Goal: Task Accomplishment & Management: Manage account settings

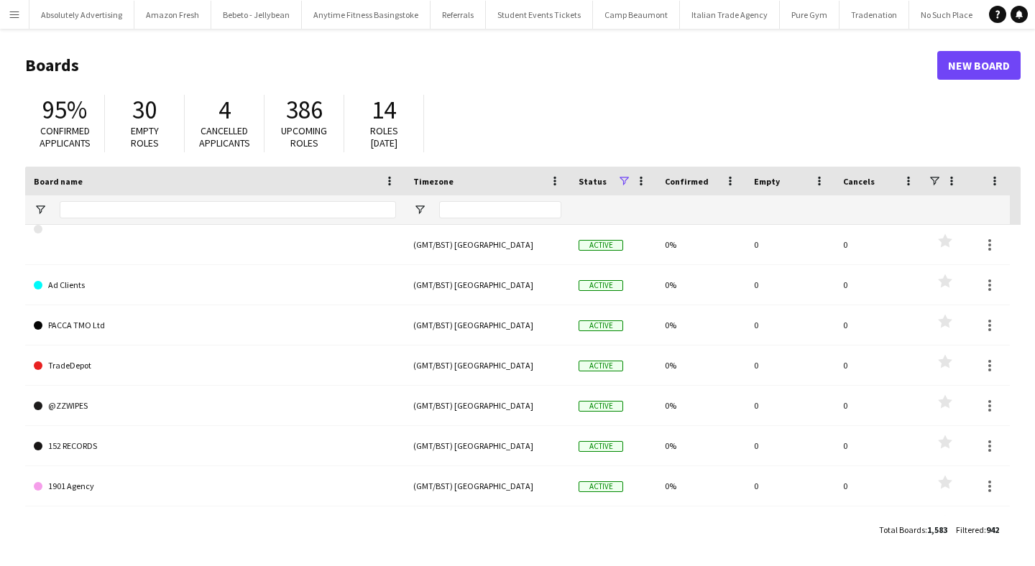
click at [22, 9] on button "Menu" at bounding box center [14, 14] width 29 height 29
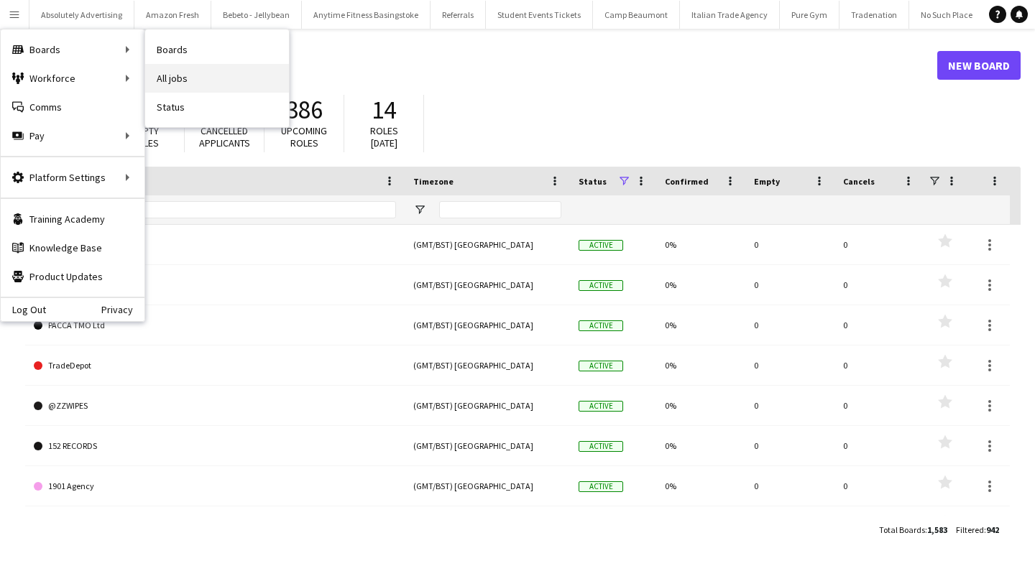
click at [193, 77] on link "All jobs" at bounding box center [217, 78] width 144 height 29
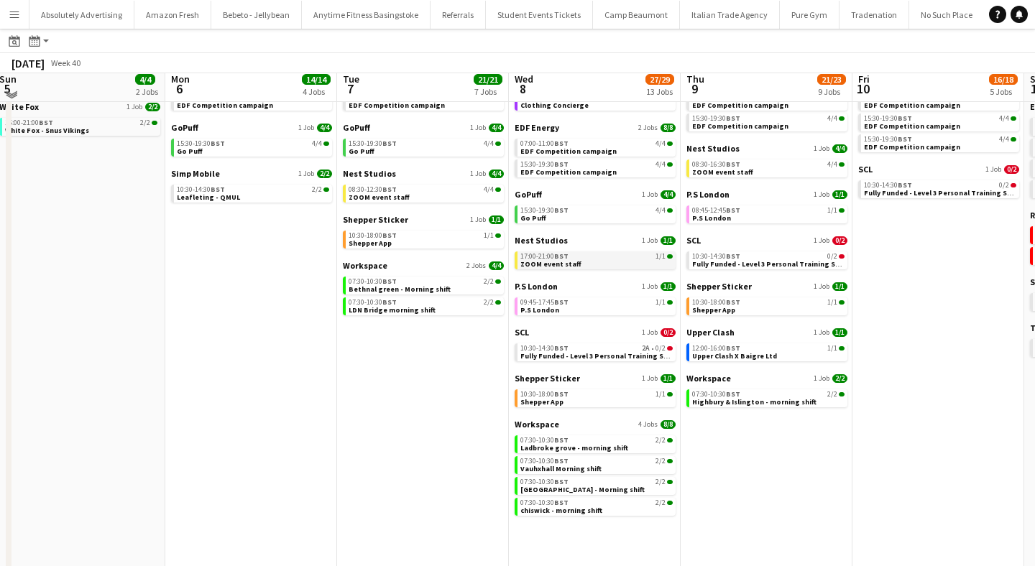
scroll to position [102, 0]
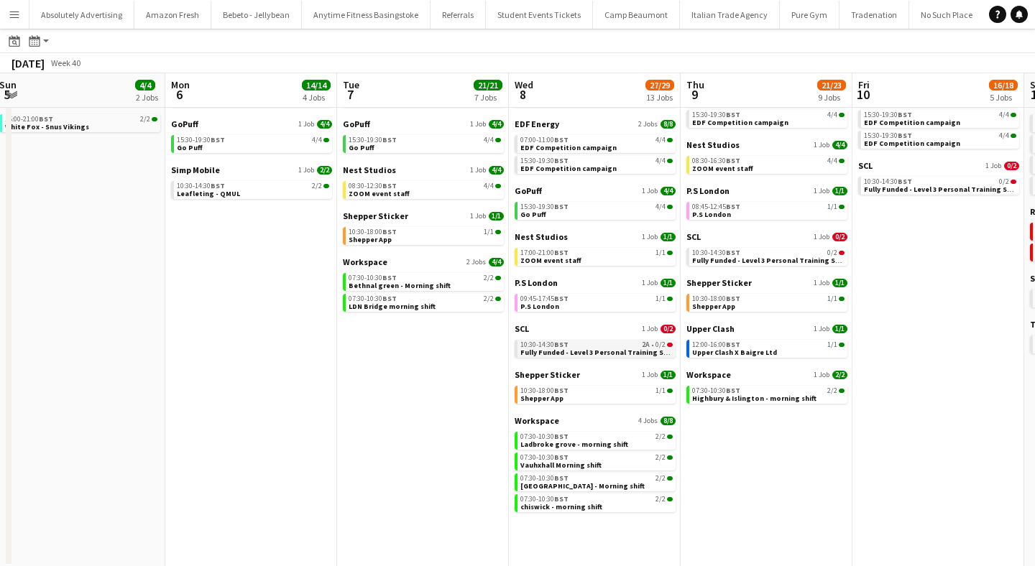
click at [577, 346] on div "10:30-14:30 BST 2A • 0/2" at bounding box center [596, 344] width 152 height 7
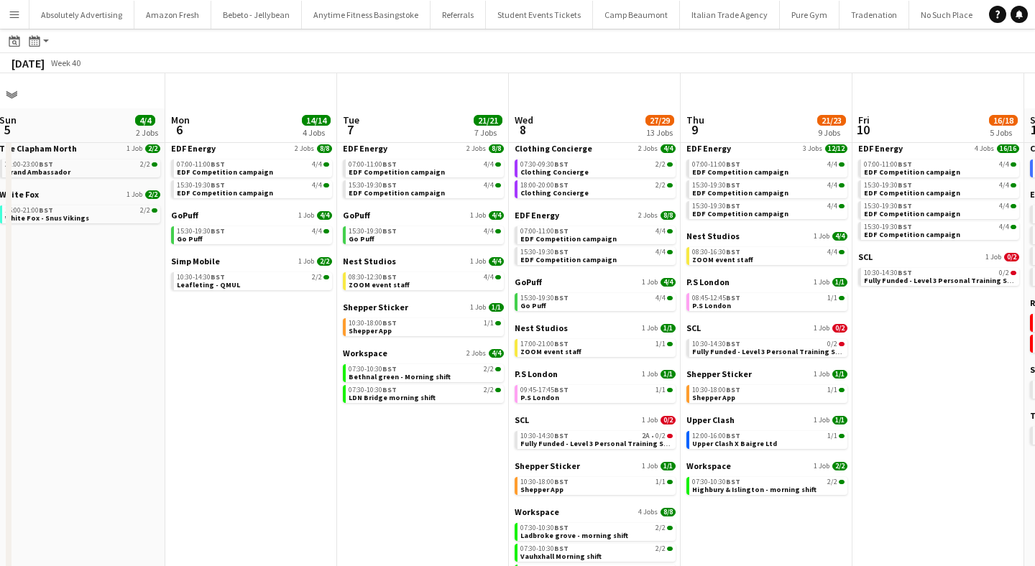
scroll to position [0, 0]
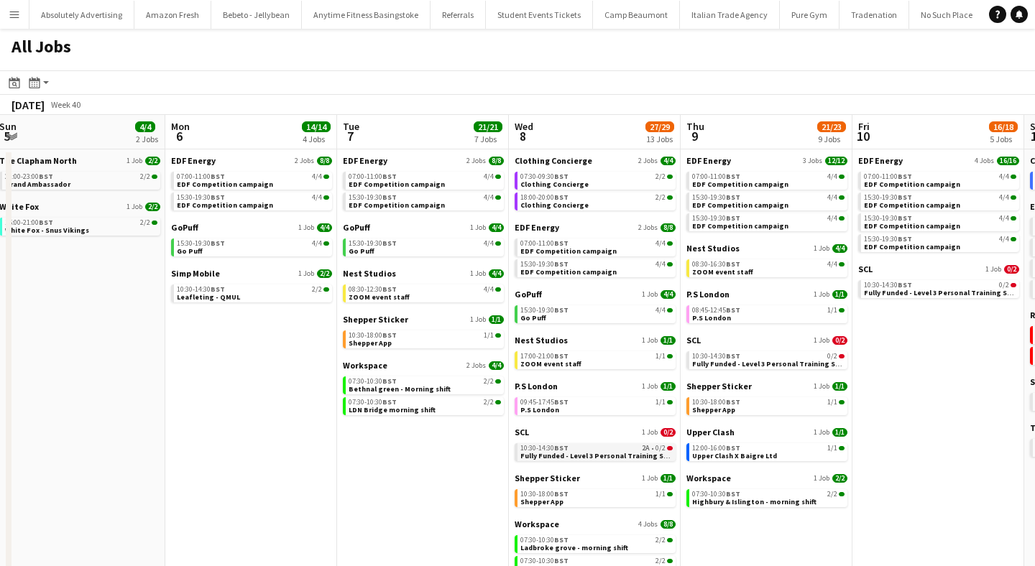
click at [538, 450] on span "10:30-14:30 BST" at bounding box center [544, 448] width 48 height 7
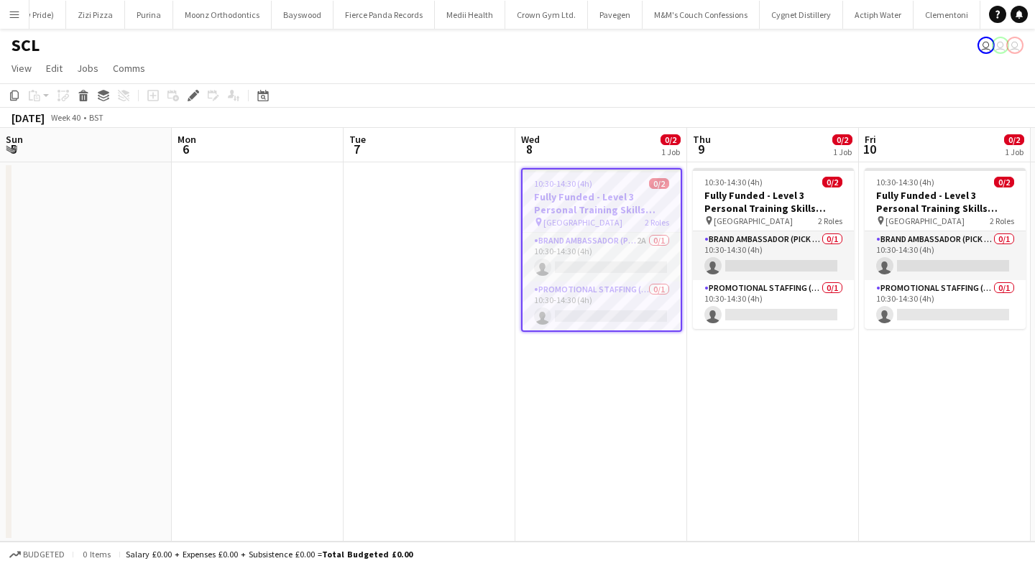
scroll to position [0, 494]
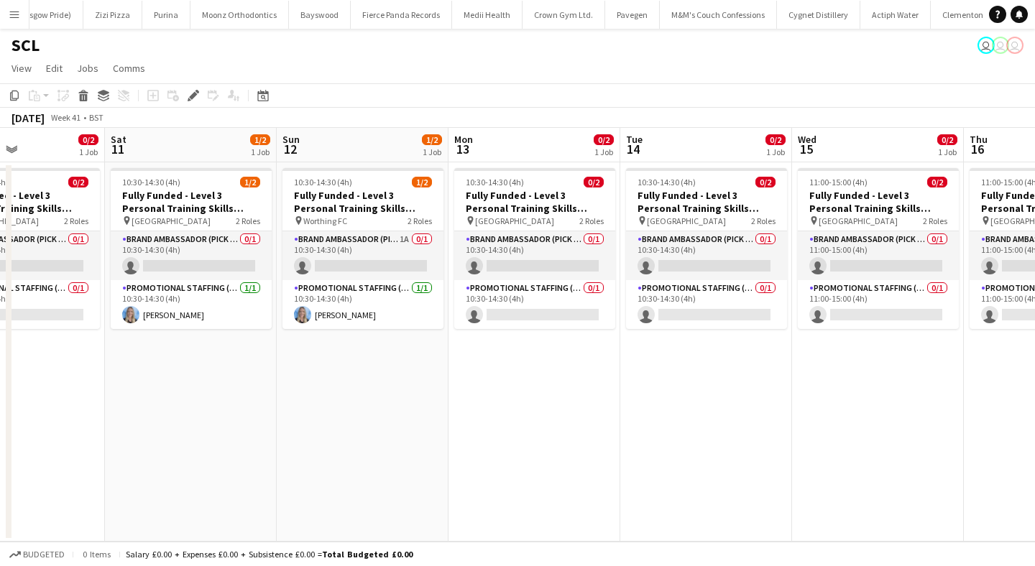
scroll to position [0, 426]
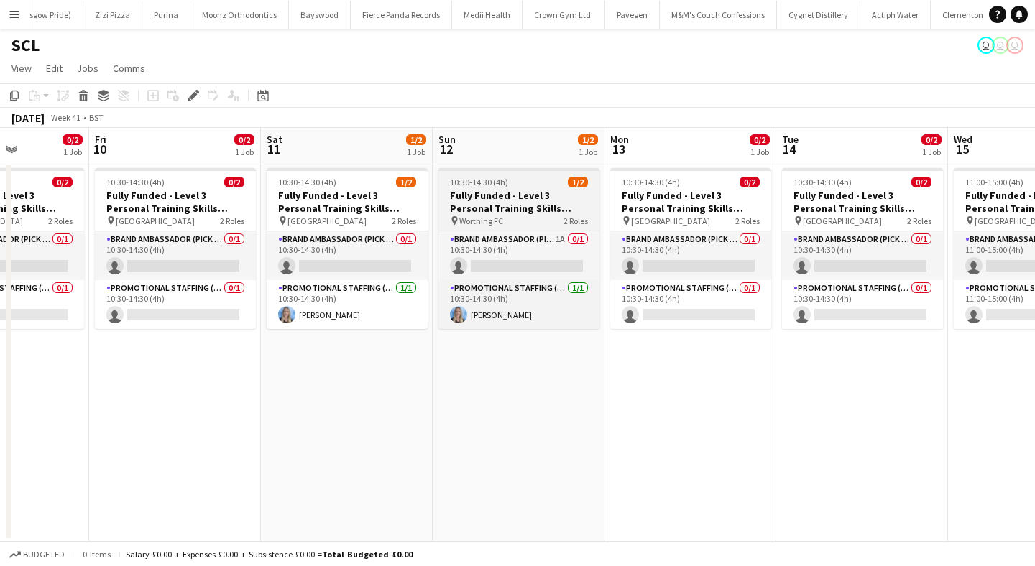
click at [515, 201] on h3 "Fully Funded - Level 3 Personal Training Skills Bootcamp" at bounding box center [518, 202] width 161 height 26
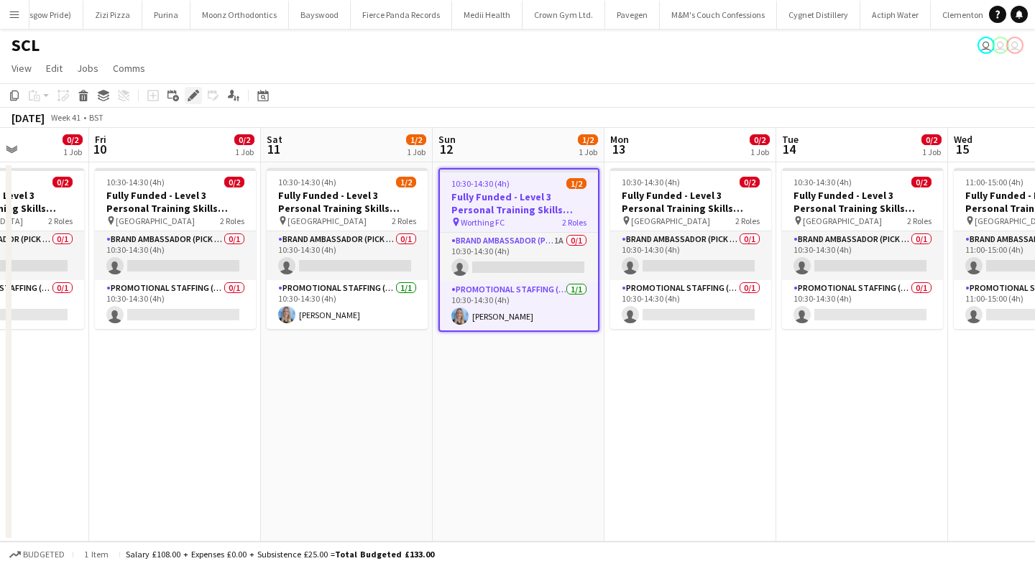
click at [193, 92] on icon "Edit" at bounding box center [193, 95] width 11 height 11
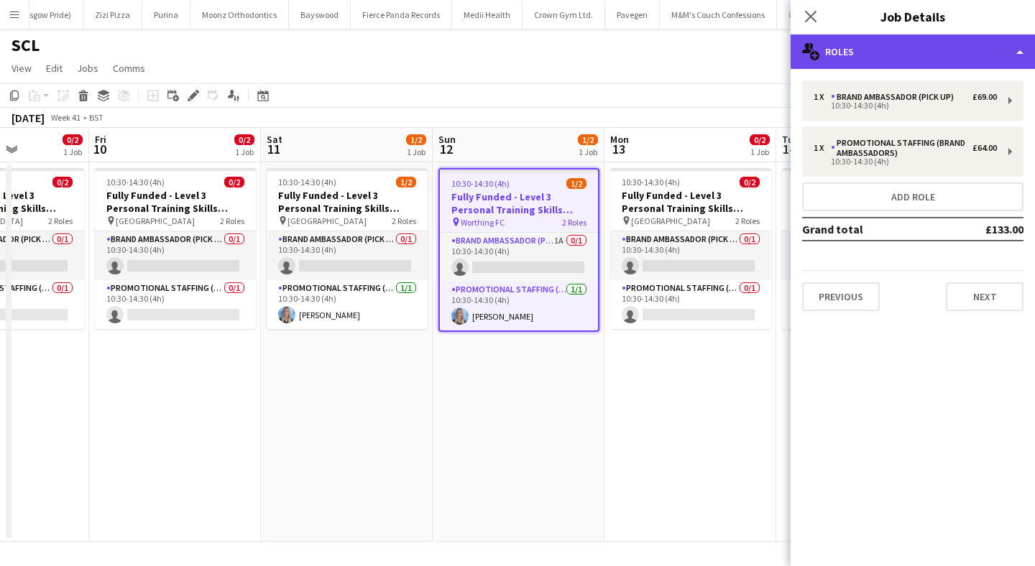
click at [883, 42] on div "multiple-users-add Roles" at bounding box center [913, 51] width 244 height 34
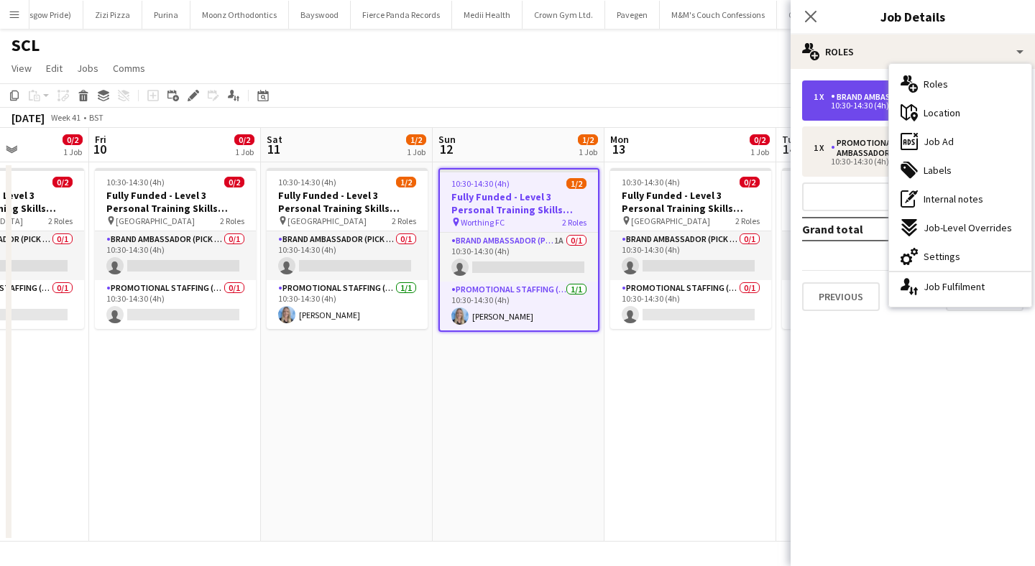
click at [851, 100] on div "Brand Ambassador (Pick up)" at bounding box center [895, 97] width 129 height 10
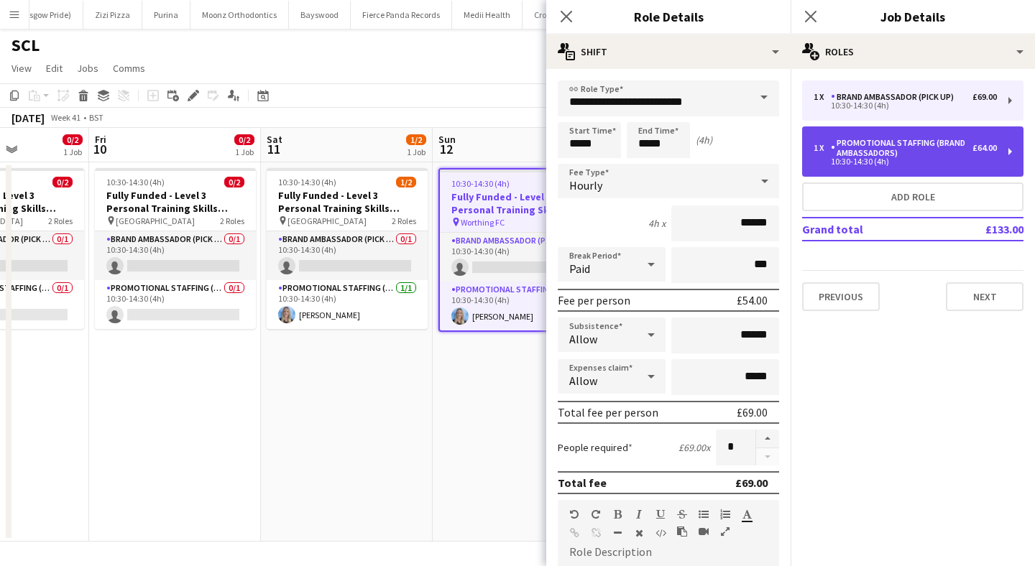
click at [867, 149] on div "Promotional Staffing (Brand Ambassadors)" at bounding box center [902, 148] width 142 height 20
type input "**********"
type input "******"
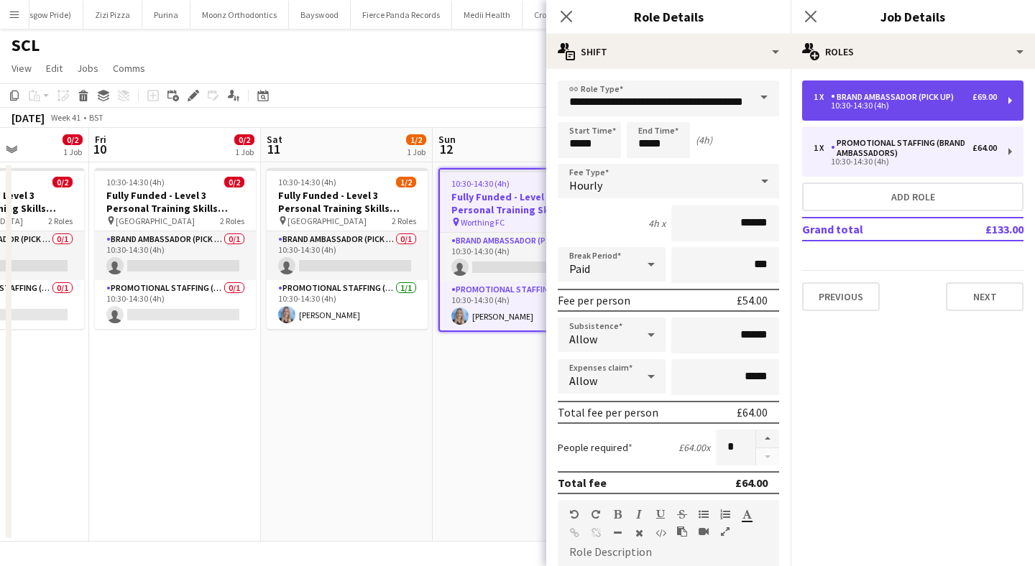
click at [864, 90] on div "1 x Brand Ambassador (Pick up) £69.00 10:30-14:30 (4h)" at bounding box center [912, 100] width 221 height 40
type input "**********"
type input "******"
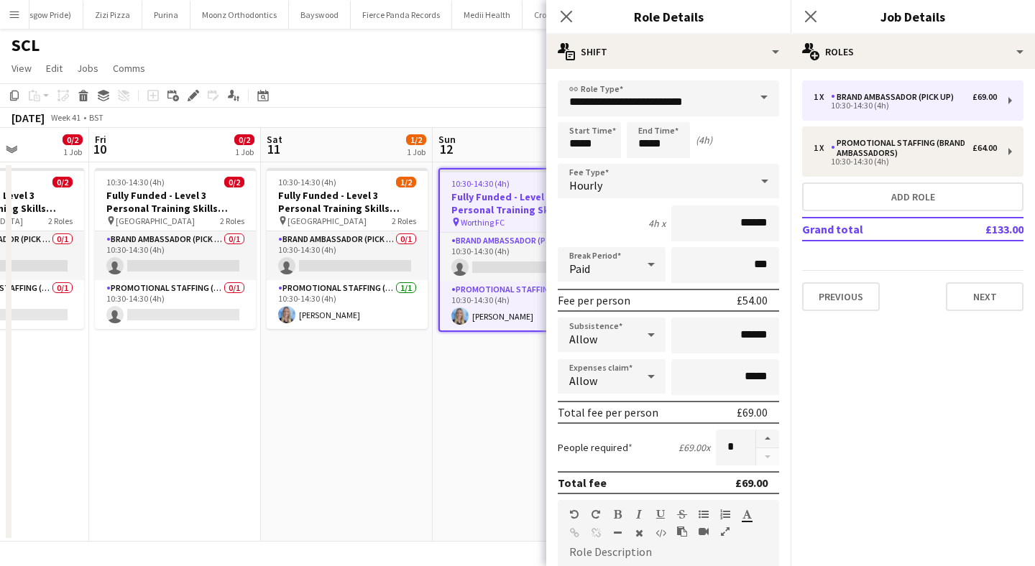
click at [423, 399] on app-date-cell "10:30-14:30 (4h) 1/2 Fully Funded - Level 3 Personal Training Skills Bootcamp p…" at bounding box center [347, 351] width 172 height 379
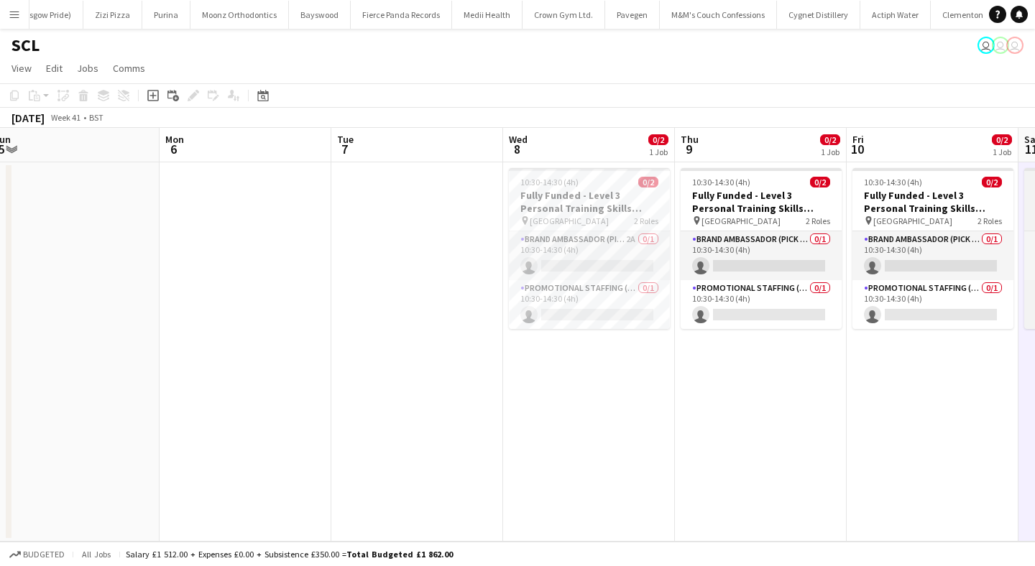
scroll to position [0, 333]
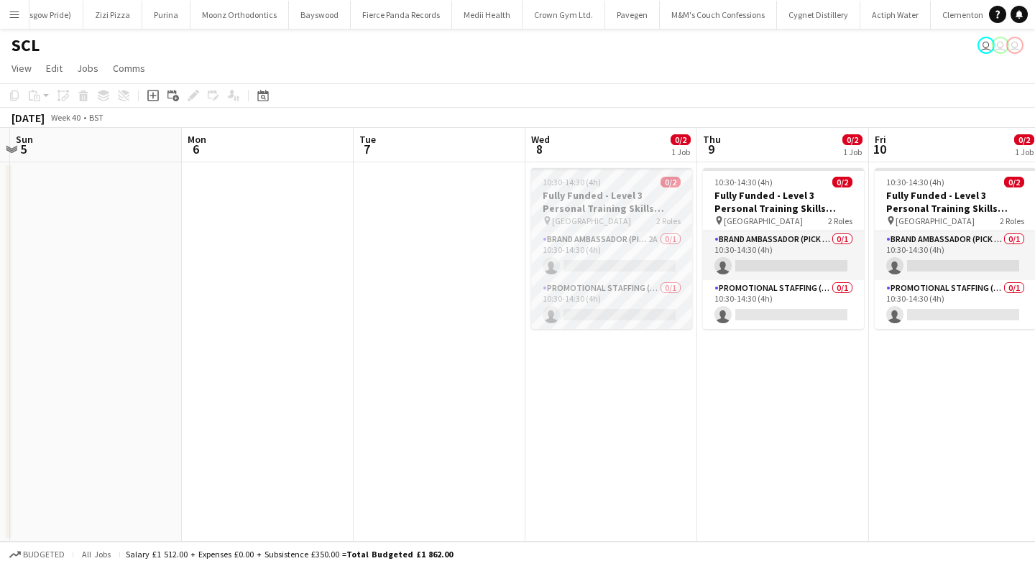
click at [640, 211] on h3 "Fully Funded - Level 3 Personal Training Skills Bootcamp" at bounding box center [611, 202] width 161 height 26
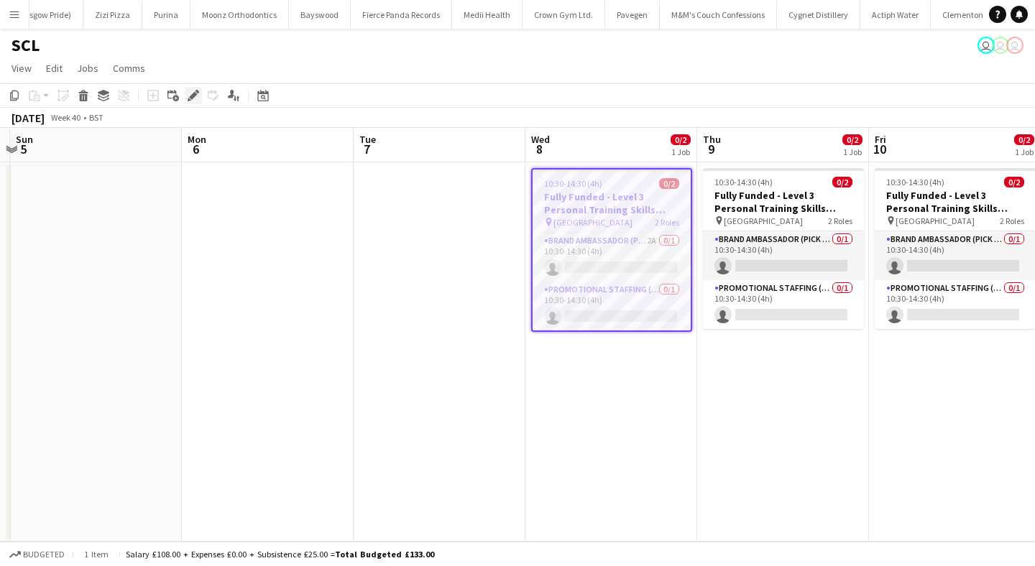
click at [194, 93] on icon at bounding box center [193, 96] width 8 height 8
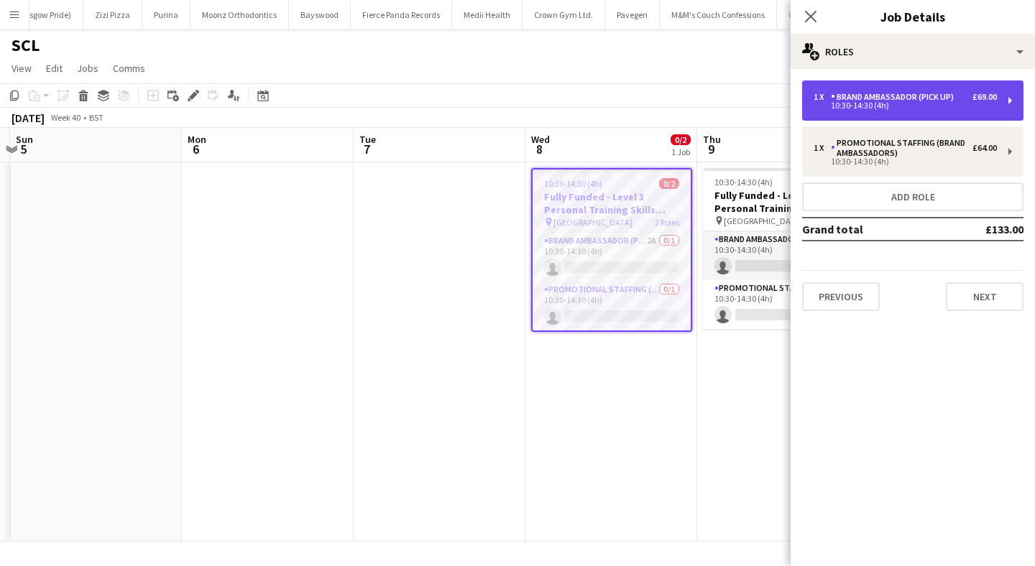
click at [892, 99] on div "Brand Ambassador (Pick up)" at bounding box center [895, 97] width 129 height 10
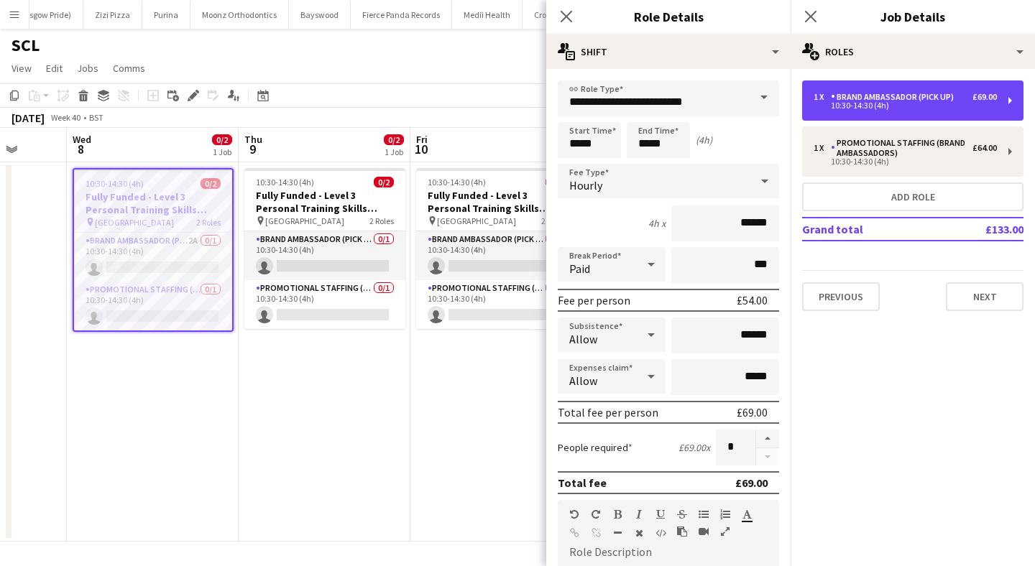
scroll to position [0, 484]
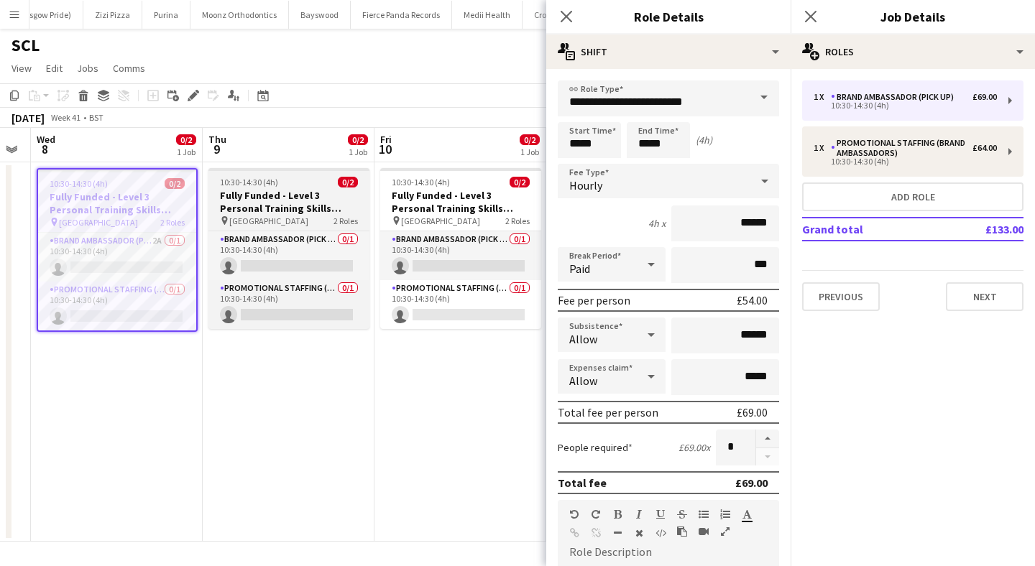
click at [298, 195] on h3 "Fully Funded - Level 3 Personal Training Skills Bootcamp" at bounding box center [288, 202] width 161 height 26
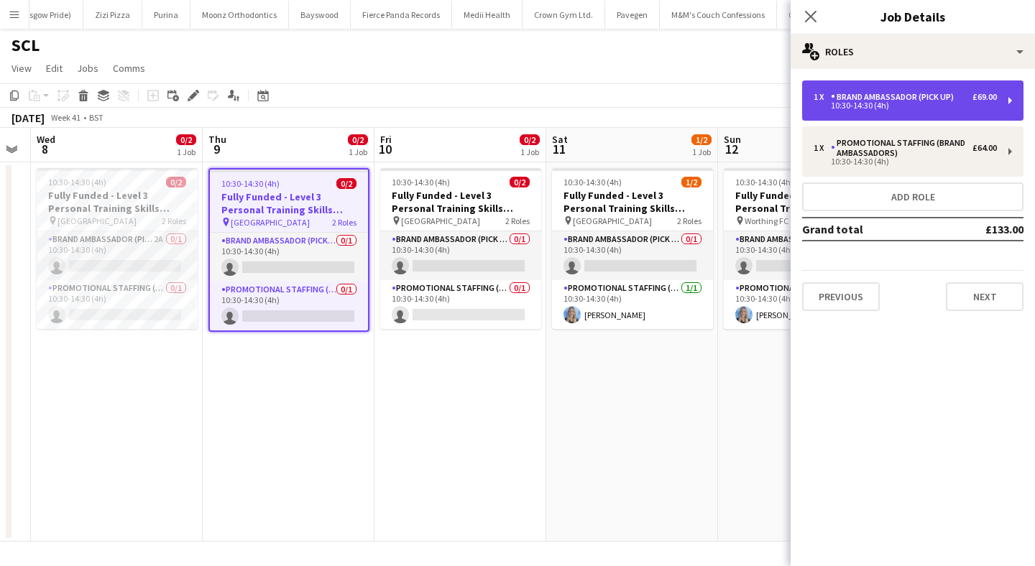
click at [901, 101] on div "Brand Ambassador (Pick up)" at bounding box center [895, 97] width 129 height 10
